Goal: Entertainment & Leisure: Consume media (video, audio)

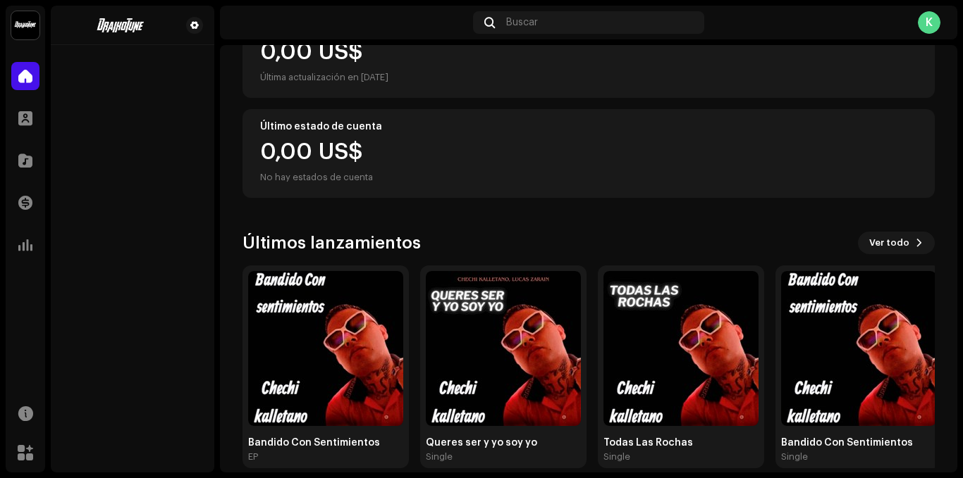
scroll to position [218, 0]
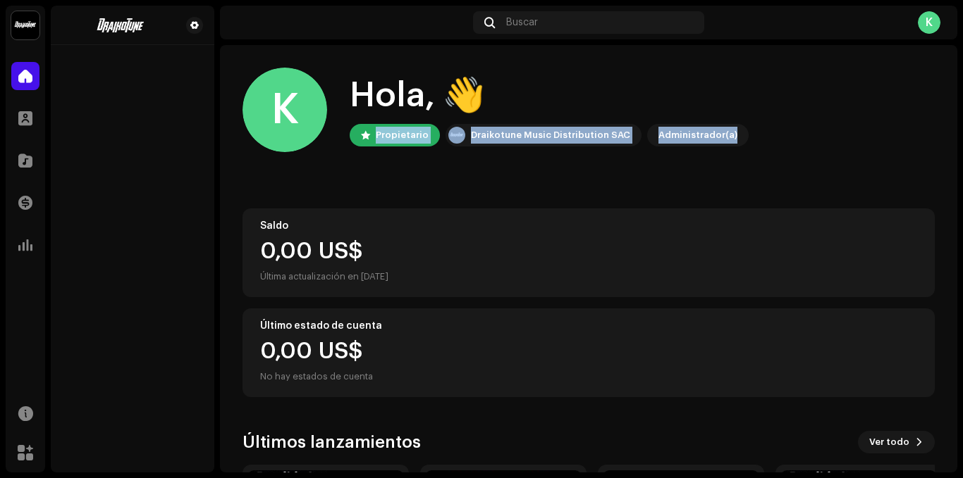
drag, startPoint x: 958, startPoint y: 111, endPoint x: 955, endPoint y: 123, distance: 13.0
click at [955, 123] on div "Chechi kalletano oficial- Inicio Perfil Catálogo Transacciones Estadísticas Rec…" at bounding box center [481, 239] width 963 height 478
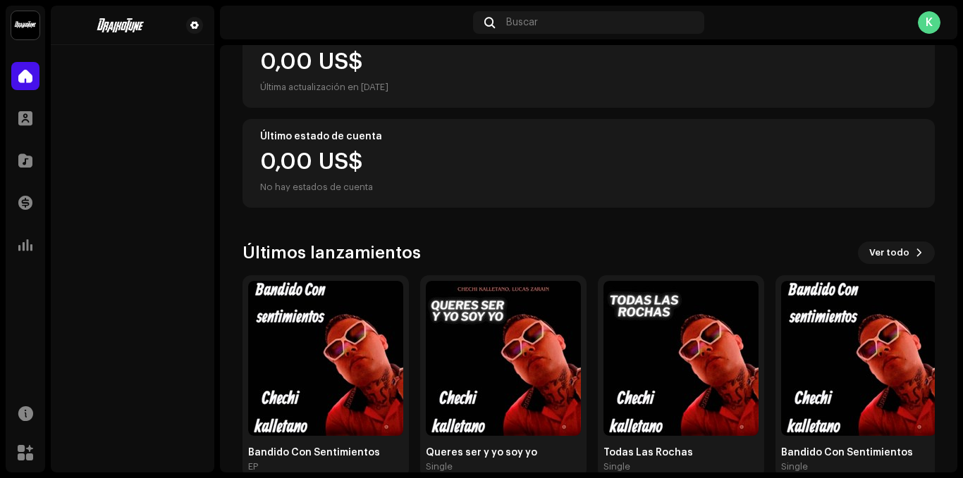
scroll to position [218, 0]
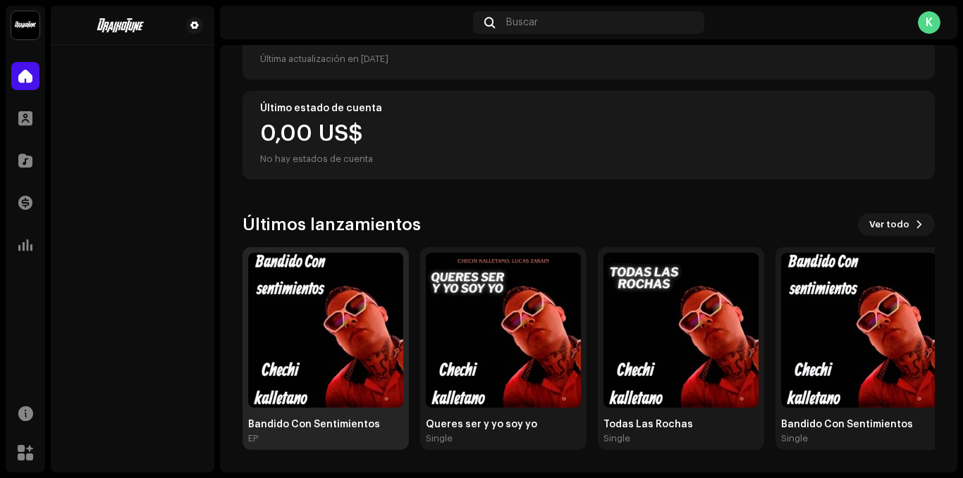
click at [293, 368] on img at bounding box center [325, 330] width 155 height 155
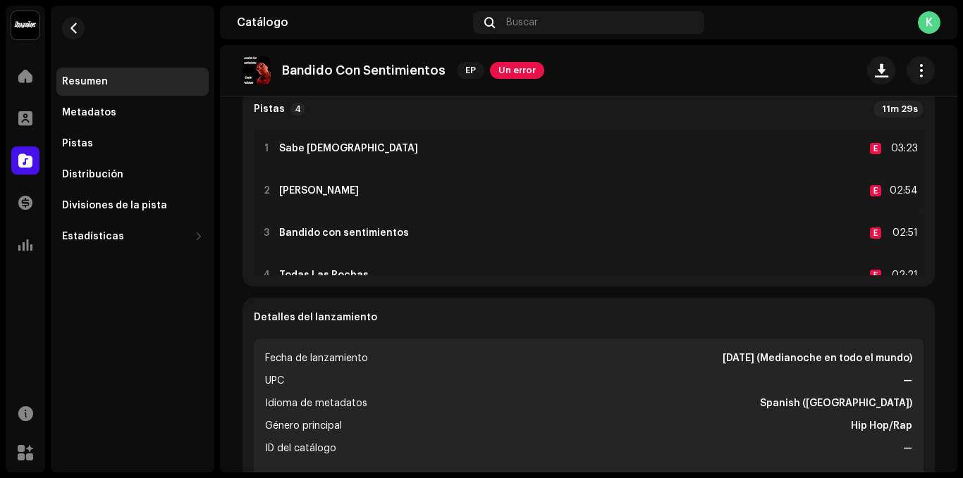
scroll to position [23, 0]
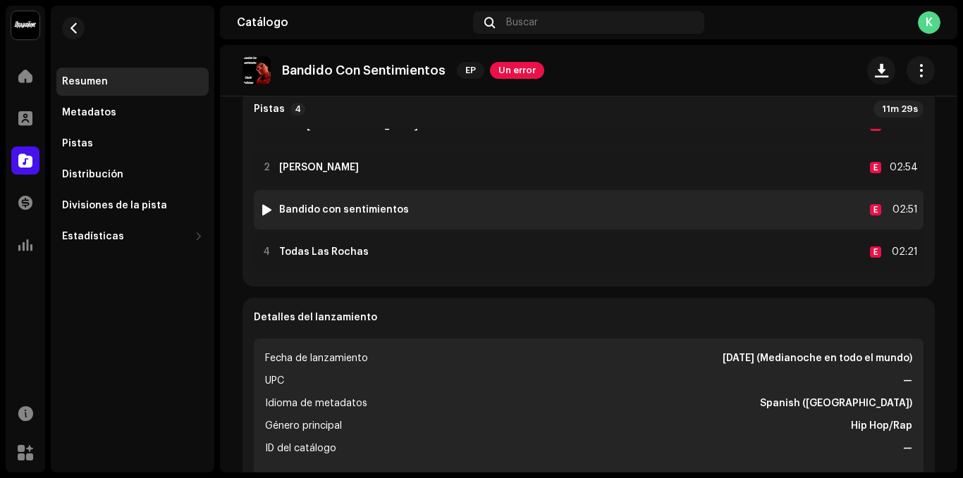
click at [263, 210] on div at bounding box center [266, 209] width 11 height 11
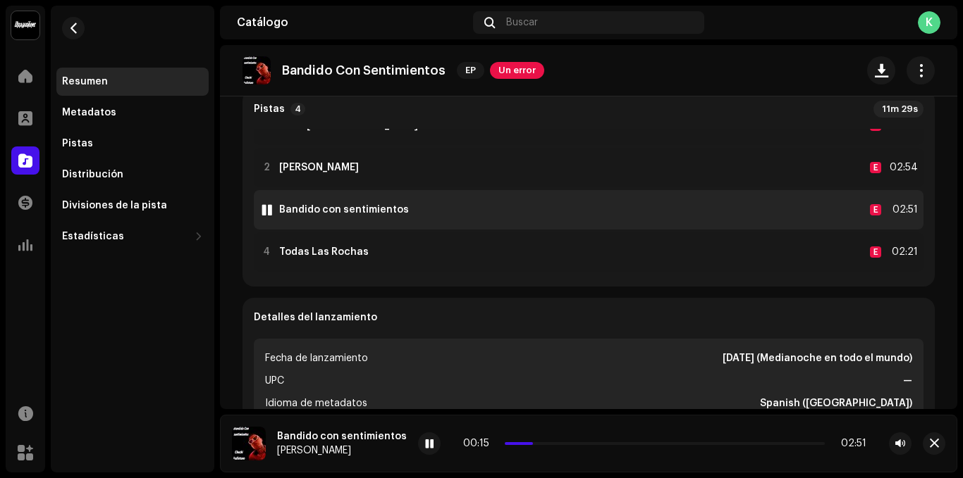
click at [267, 210] on div at bounding box center [266, 209] width 11 height 11
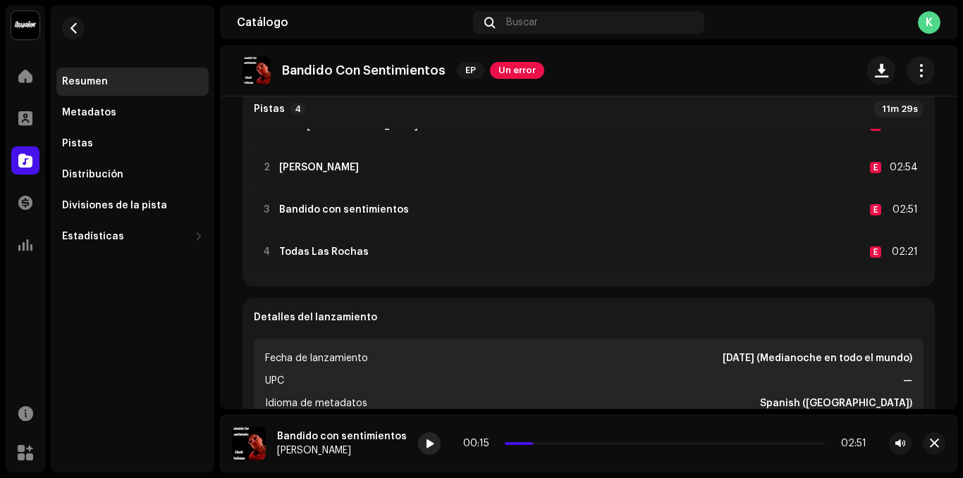
click at [425, 446] on span at bounding box center [429, 444] width 8 height 11
click at [501, 442] on div "00:36 02:51" at bounding box center [664, 443] width 403 height 11
drag, startPoint x: 502, startPoint y: 445, endPoint x: 490, endPoint y: 443, distance: 12.2
click at [490, 443] on div "00:36 02:51" at bounding box center [664, 443] width 403 height 11
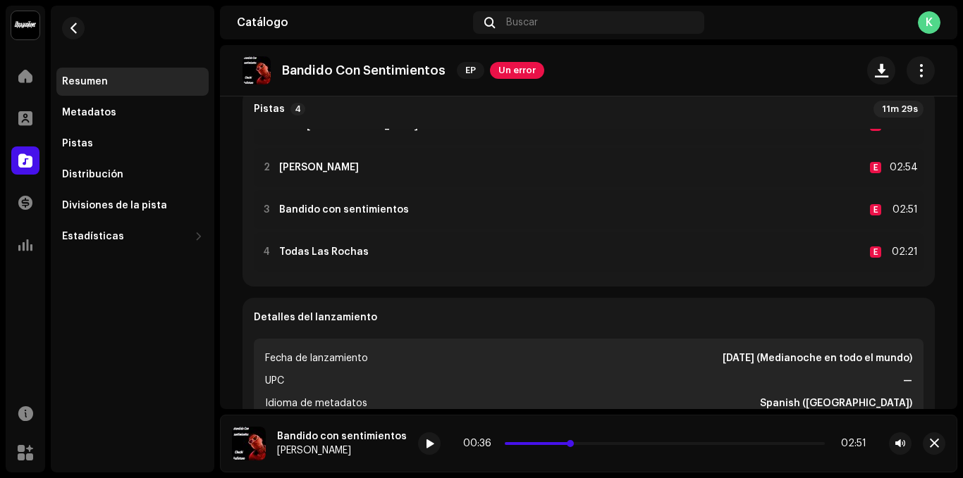
click at [505, 443] on span at bounding box center [539, 444] width 68 height 3
click at [426, 446] on span at bounding box center [429, 444] width 8 height 11
click at [418, 441] on div at bounding box center [429, 444] width 23 height 23
click at [425, 443] on span at bounding box center [429, 444] width 8 height 11
click at [418, 435] on div at bounding box center [429, 444] width 23 height 23
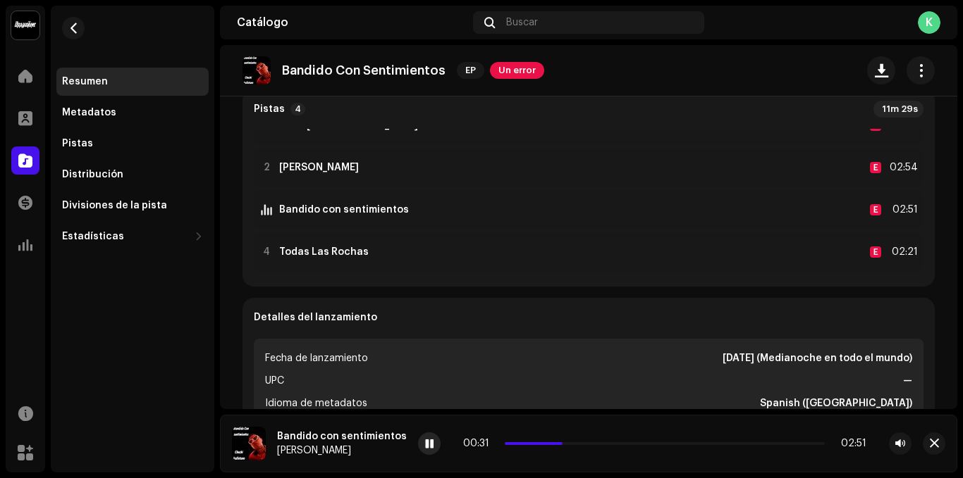
click at [425, 447] on span at bounding box center [429, 444] width 8 height 11
click at [425, 449] on span at bounding box center [429, 444] width 8 height 11
click at [593, 445] on p-slider at bounding box center [665, 444] width 320 height 3
click at [634, 446] on div "00:51 02:51" at bounding box center [664, 443] width 403 height 11
click at [632, 445] on div "00:52 02:51" at bounding box center [664, 443] width 403 height 11
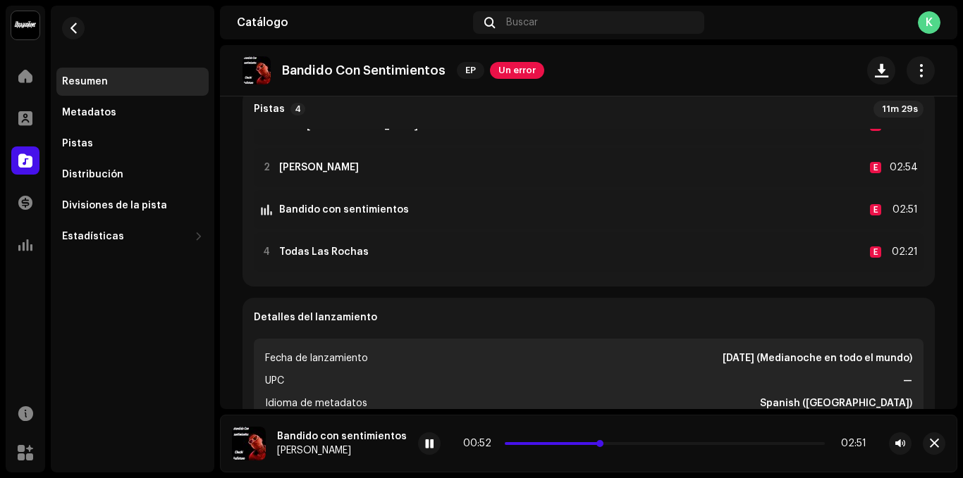
click at [625, 445] on p-slider at bounding box center [665, 444] width 320 height 3
click at [430, 445] on div at bounding box center [429, 444] width 23 height 23
